Goal: Task Accomplishment & Management: Manage account settings

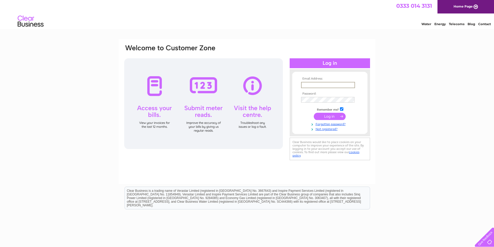
click at [312, 85] on input "text" at bounding box center [328, 85] width 54 height 6
click at [467, 60] on div "Email Address: Password:" at bounding box center [247, 156] width 494 height 234
click at [314, 79] on th "Email Address:" at bounding box center [330, 79] width 60 height 4
click at [312, 86] on input "text" at bounding box center [328, 85] width 54 height 6
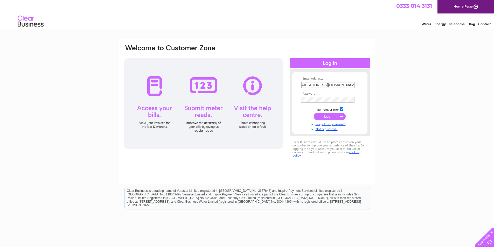
type input "[EMAIL_ADDRESS][DOMAIN_NAME]"
click at [328, 115] on input "submit" at bounding box center [330, 116] width 32 height 7
